Goal: Task Accomplishment & Management: Complete application form

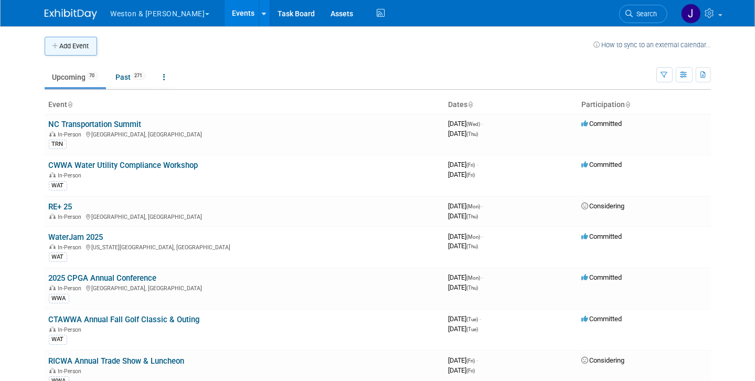
click at [60, 46] on button "Add Event" at bounding box center [71, 46] width 52 height 19
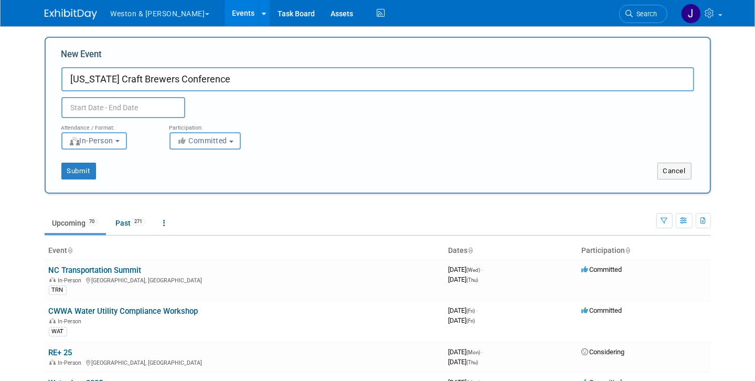
type input "[US_STATE] Craft Brewers Conference"
drag, startPoint x: 122, startPoint y: 103, endPoint x: 136, endPoint y: 109, distance: 15.3
click at [122, 103] on input "text" at bounding box center [123, 107] width 124 height 21
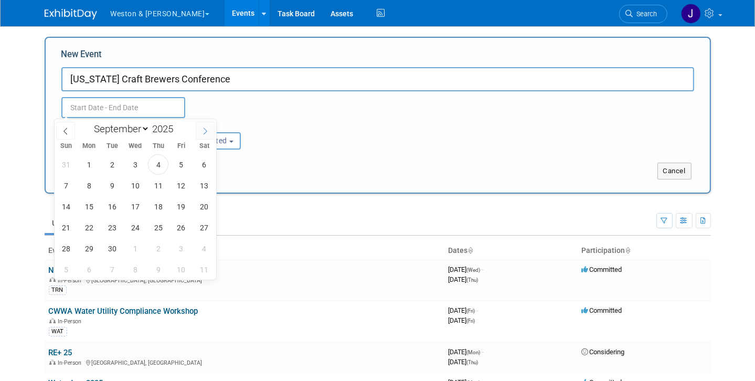
click at [204, 131] on icon at bounding box center [204, 130] width 7 height 7
click at [204, 130] on icon at bounding box center [204, 130] width 7 height 7
select select "10"
click at [90, 224] on span "17" at bounding box center [89, 227] width 20 height 20
drag, startPoint x: 108, startPoint y: 223, endPoint x: 122, endPoint y: 222, distance: 14.7
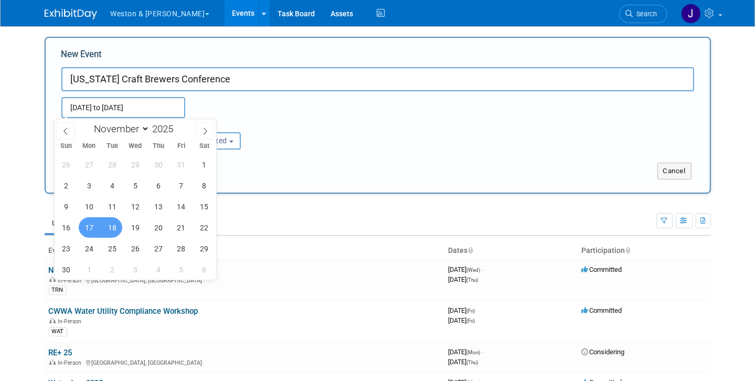
click at [109, 222] on span "18" at bounding box center [112, 227] width 20 height 20
type input "[DATE] to [DATE]"
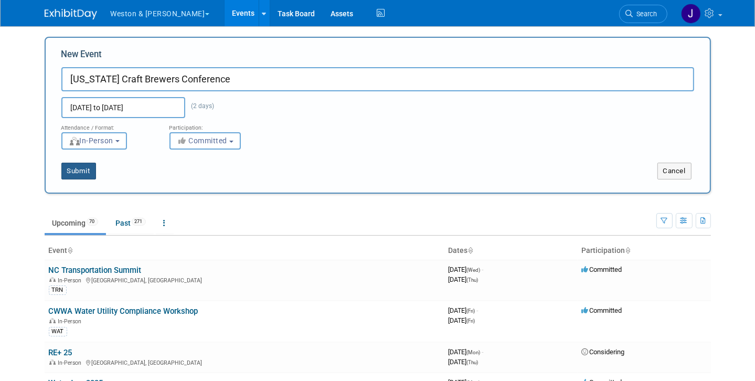
click at [71, 167] on button "Submit" at bounding box center [78, 171] width 35 height 17
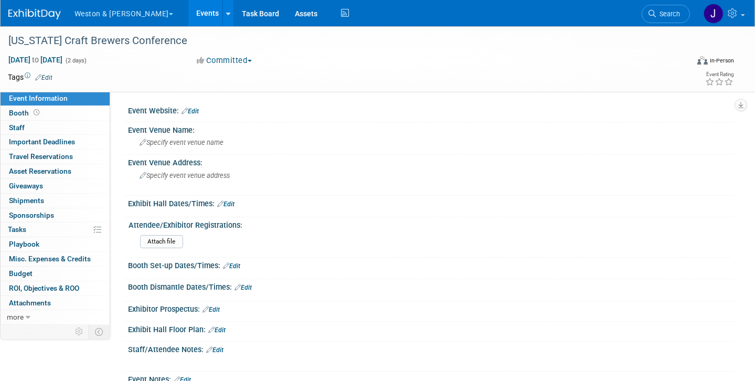
click at [193, 108] on link "Edit" at bounding box center [189, 111] width 17 height 7
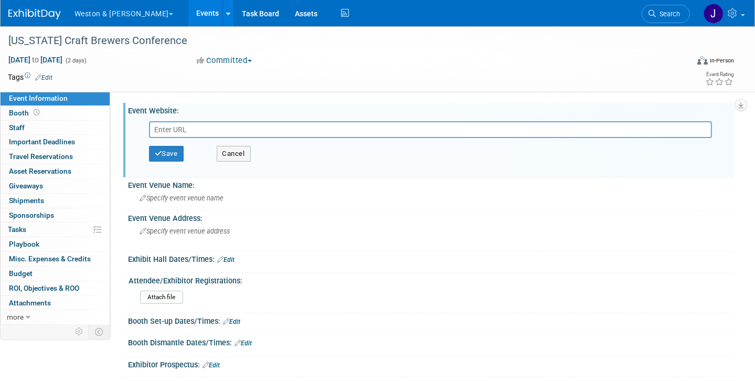
paste input "https://www.vermontbrewers.com/"
type input "https://www.vermontbrewers.com/"
click at [356, 197] on div "Specify event venue name" at bounding box center [431, 198] width 590 height 16
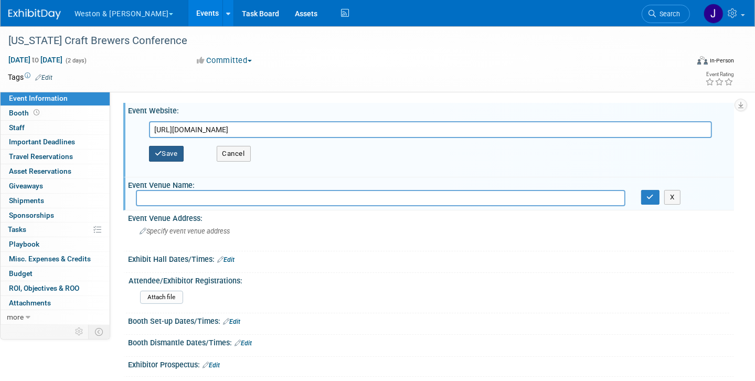
click at [166, 150] on button "Save" at bounding box center [166, 154] width 35 height 16
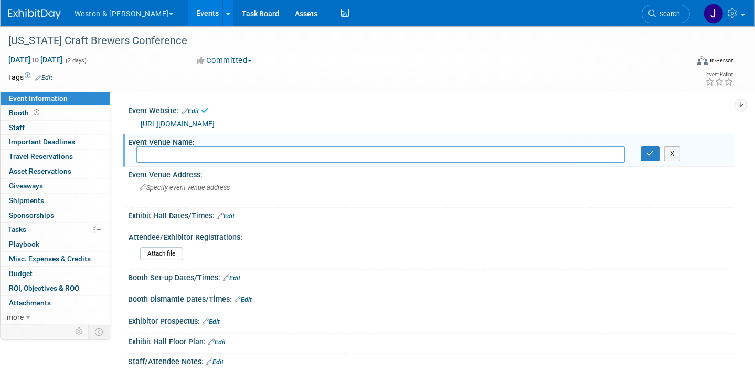
click at [191, 154] on input "text" at bounding box center [380, 154] width 489 height 16
type input "DoubleTree by Hilton"
click at [184, 188] on span "Specify event venue address" at bounding box center [184, 188] width 90 height 8
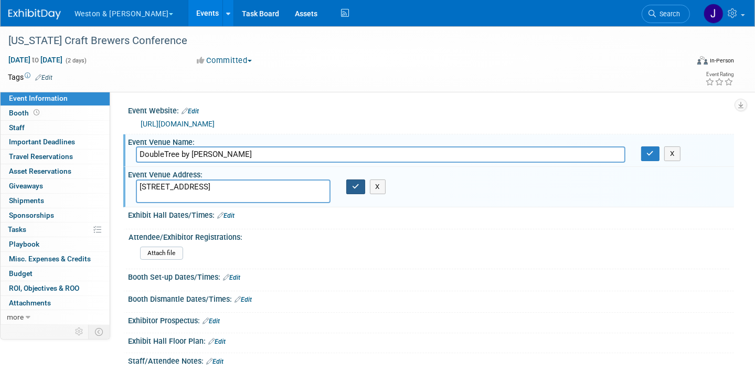
type textarea "870 Williston Rd, South Burlington, VT 05403"
click at [355, 186] on icon "button" at bounding box center [355, 186] width 7 height 7
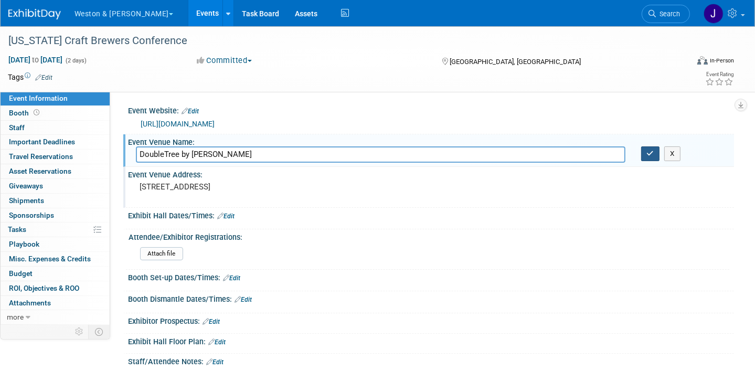
click at [648, 151] on icon "button" at bounding box center [650, 153] width 7 height 7
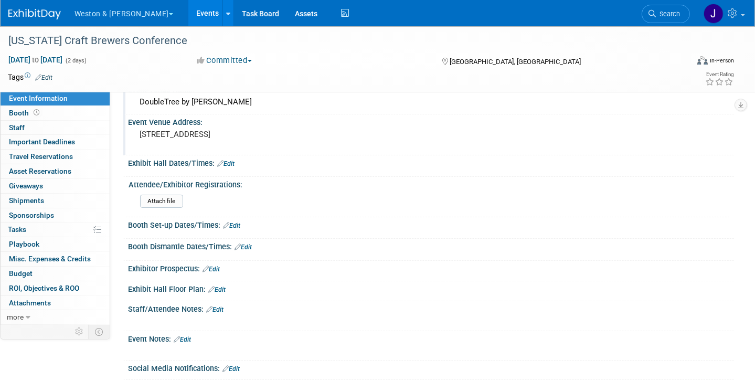
scroll to position [105, 0]
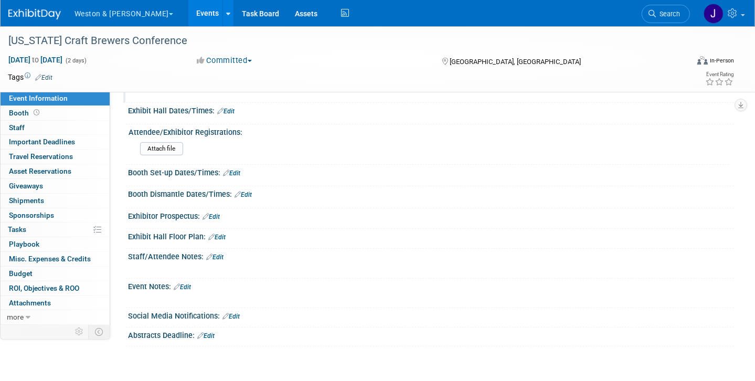
click at [214, 253] on link "Edit" at bounding box center [214, 256] width 17 height 7
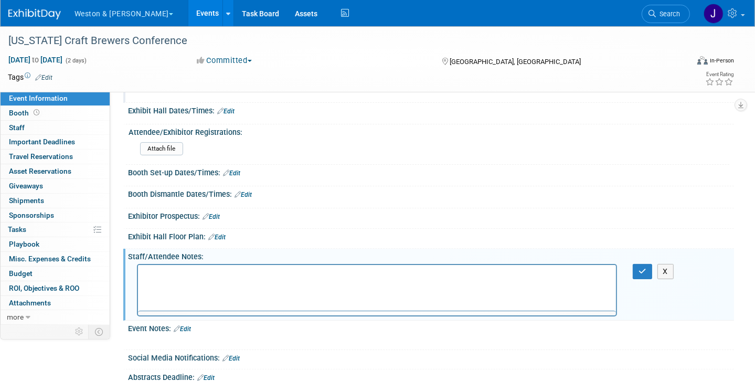
scroll to position [0, 0]
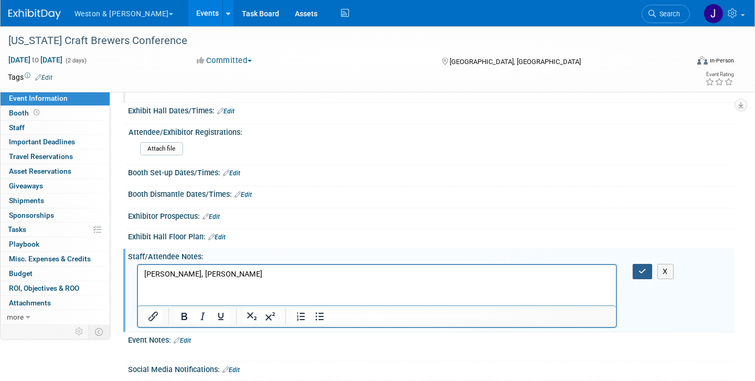
click at [642, 267] on icon "button" at bounding box center [642, 270] width 8 height 7
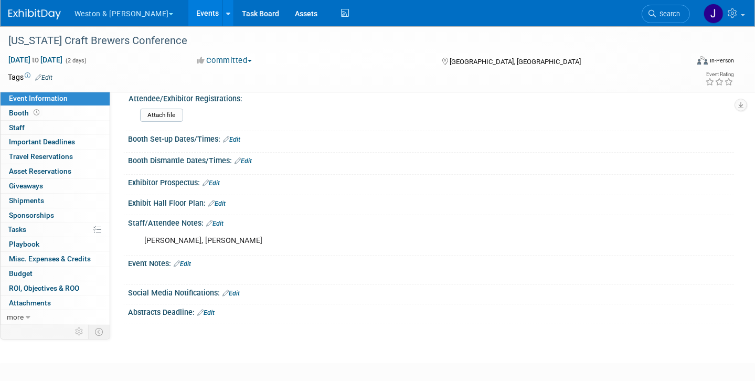
scroll to position [86, 0]
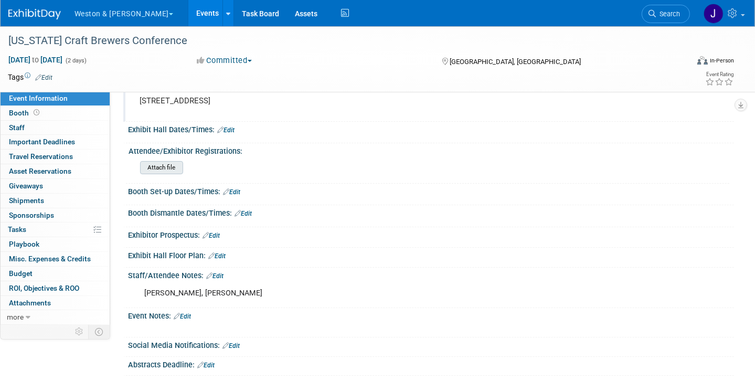
click at [168, 165] on input "file" at bounding box center [111, 168] width 143 height 12
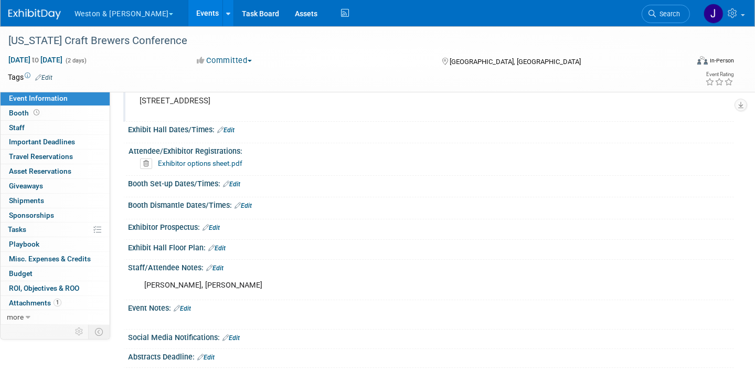
click at [511, 173] on div "Attendee/Exhibitor Registrations: Exhibitor options sheet.pdf" at bounding box center [427, 159] width 603 height 32
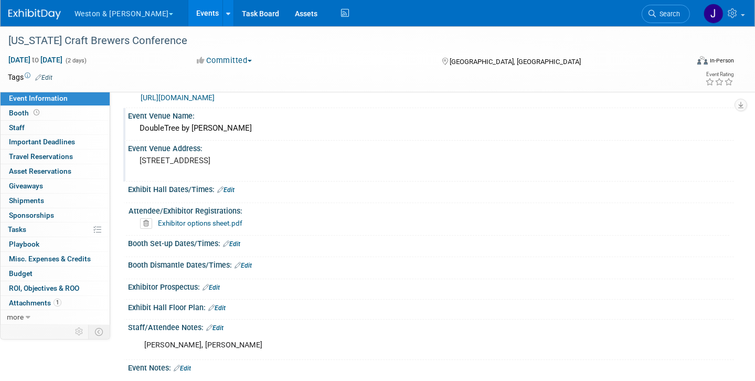
scroll to position [0, 0]
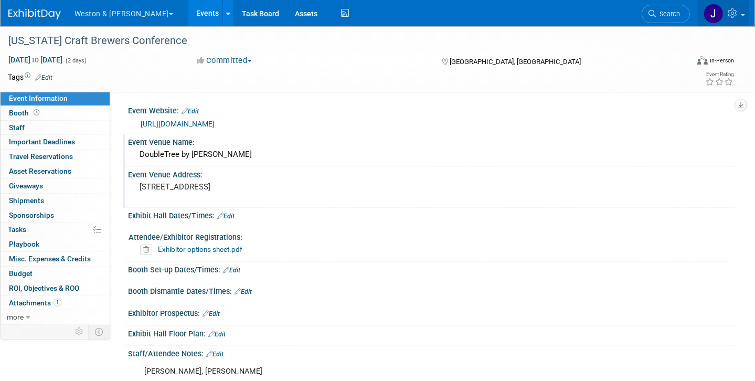
click at [713, 10] on img at bounding box center [713, 14] width 20 height 20
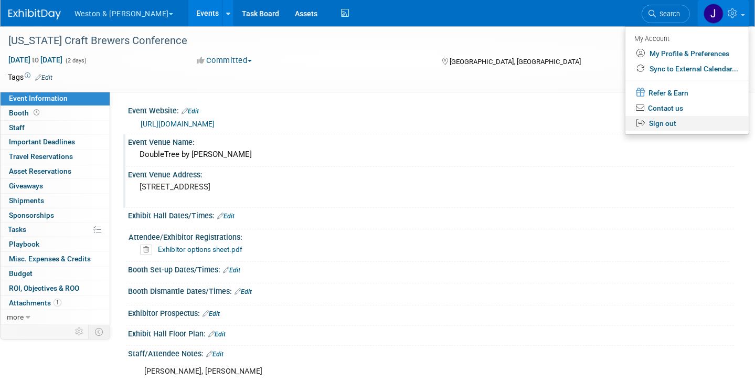
click at [657, 123] on link "Sign out" at bounding box center [686, 123] width 123 height 15
